Goal: Transaction & Acquisition: Purchase product/service

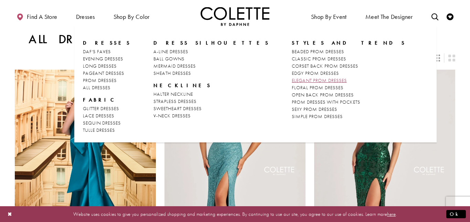
click at [291, 77] on span "ELEGANT PROM DRESSES" at bounding box center [318, 80] width 55 height 6
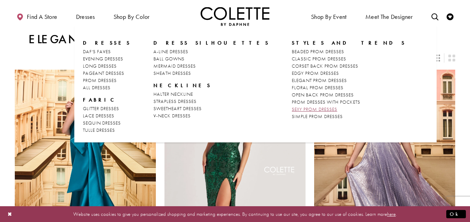
click at [291, 110] on span "SEXY PROM DRESSES" at bounding box center [313, 109] width 45 height 6
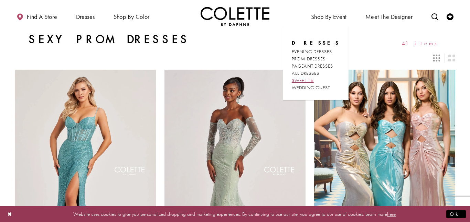
click at [313, 80] on span "SWEET 16" at bounding box center [302, 80] width 22 height 6
